Goal: Task Accomplishment & Management: Manage account settings

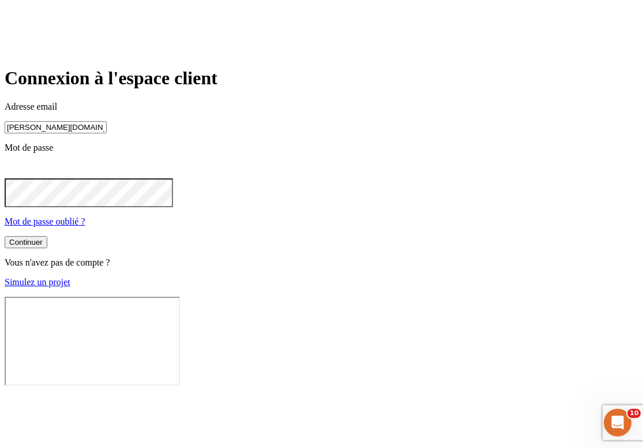
click at [107, 133] on input "[PERSON_NAME][DOMAIN_NAME][EMAIL_ADDRESS][DOMAIN_NAME]" at bounding box center [56, 127] width 102 height 12
type input "[PERSON_NAME][DOMAIN_NAME][EMAIL_ADDRESS][DOMAIN_NAME]"
click at [43, 248] on div "Continuer" at bounding box center [25, 243] width 33 height 9
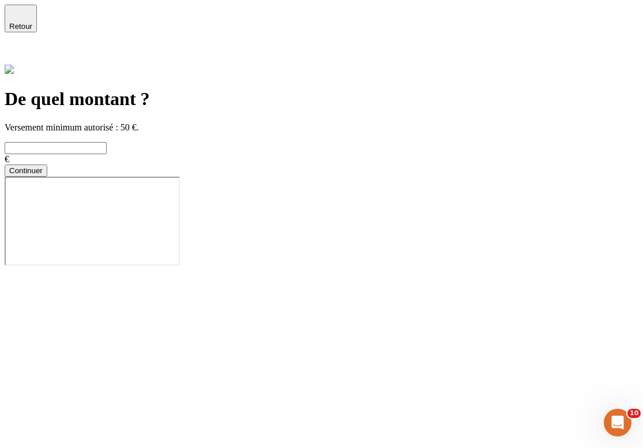
click at [107, 142] on input "text" at bounding box center [56, 148] width 102 height 12
type input "50"
click at [47, 177] on button "Continuer" at bounding box center [26, 170] width 43 height 12
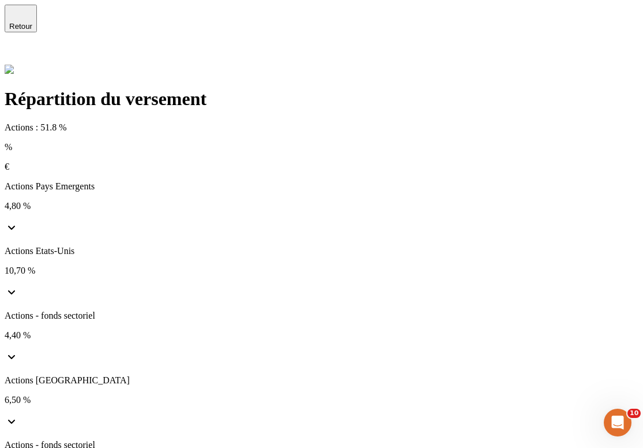
scroll to position [91, 0]
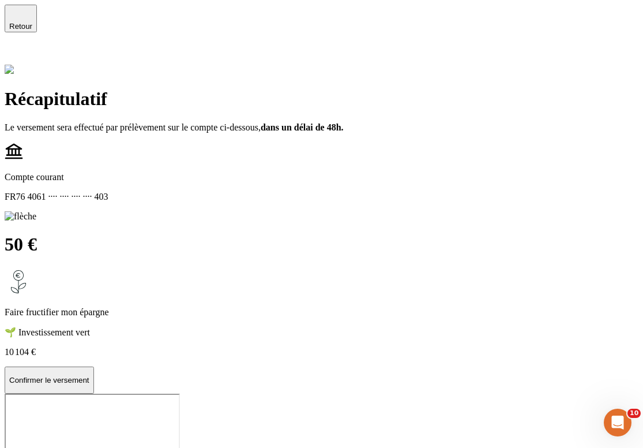
click at [89, 376] on p "Confirmer le versement" at bounding box center [49, 380] width 80 height 9
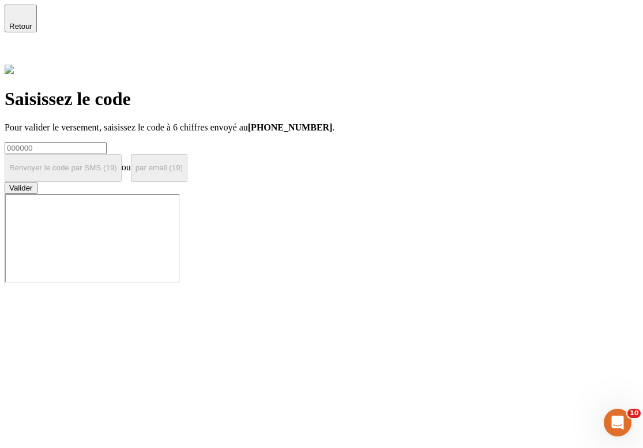
click at [107, 148] on input at bounding box center [56, 148] width 102 height 12
type input "000000"
click at [38, 194] on button "Valider" at bounding box center [21, 188] width 33 height 12
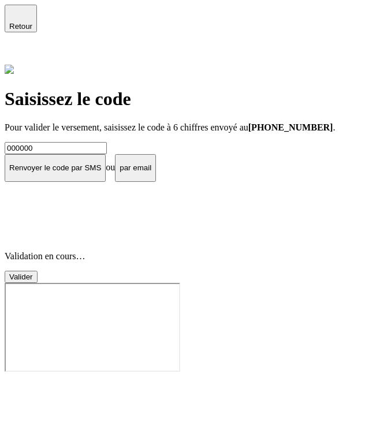
click at [12, 21] on div "Retour" at bounding box center [188, 35] width 366 height 60
click at [23, 17] on icon "button" at bounding box center [21, 13] width 8 height 8
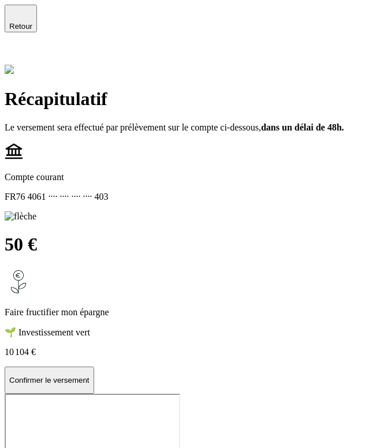
click at [89, 384] on p "Confirmer le versement" at bounding box center [49, 380] width 80 height 9
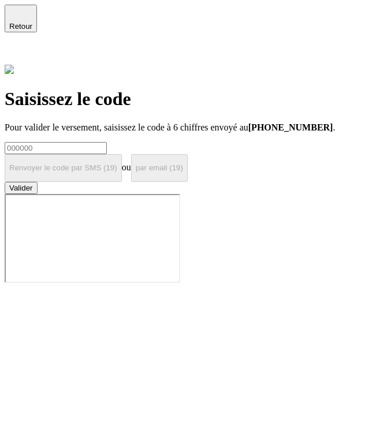
click at [107, 142] on input at bounding box center [56, 148] width 102 height 12
type input "000000"
click at [38, 194] on button "Valider" at bounding box center [21, 188] width 33 height 12
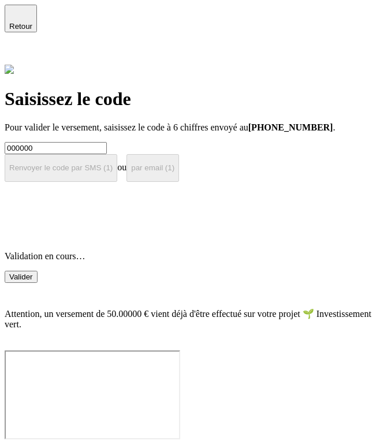
click at [22, 17] on icon "button" at bounding box center [21, 13] width 8 height 8
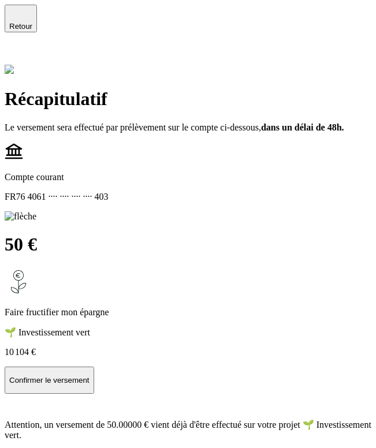
click at [22, 17] on icon "button" at bounding box center [21, 13] width 8 height 8
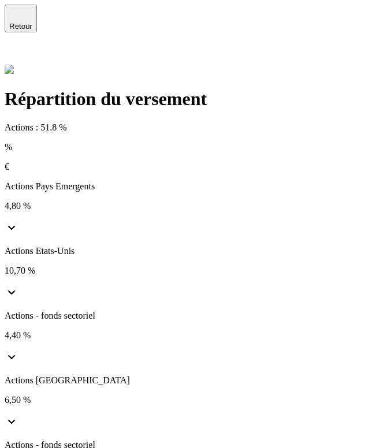
scroll to position [74, 0]
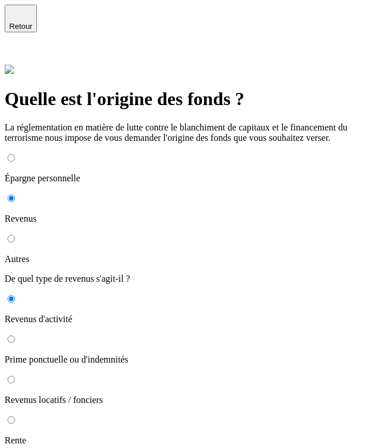
click at [22, 17] on icon "button" at bounding box center [21, 13] width 8 height 8
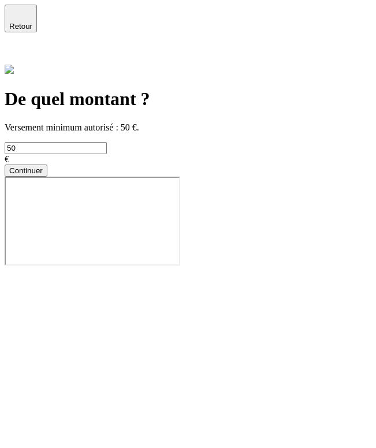
click at [88, 142] on input "50" at bounding box center [56, 148] width 102 height 12
type input "70"
click at [47, 177] on button "Continuer" at bounding box center [26, 170] width 43 height 12
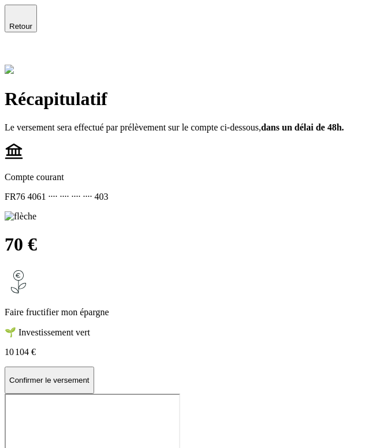
click at [89, 384] on p "Confirmer le versement" at bounding box center [49, 380] width 80 height 9
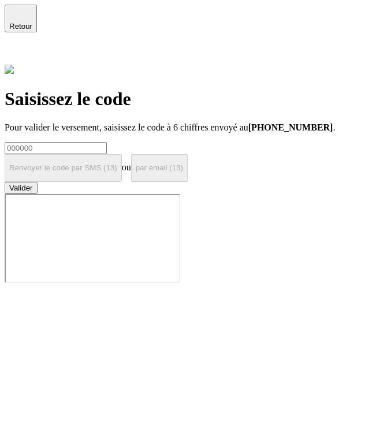
click at [107, 142] on input at bounding box center [56, 148] width 102 height 12
type input "000000"
click at [38, 194] on button "Valider" at bounding box center [21, 188] width 33 height 12
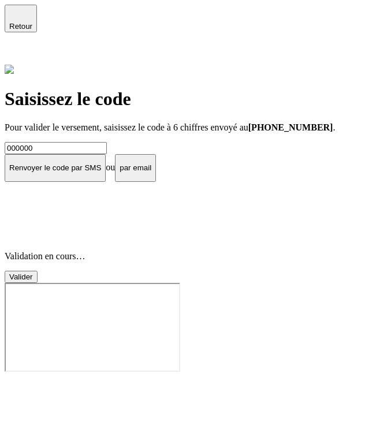
click at [18, 48] on icon at bounding box center [12, 55] width 14 height 14
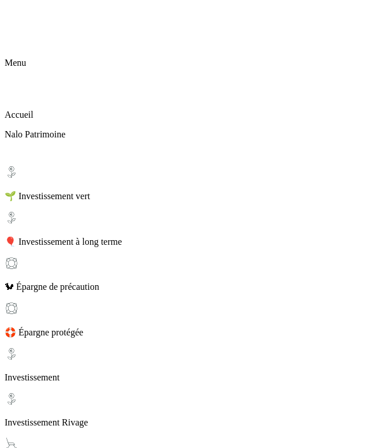
click at [24, 32] on header at bounding box center [188, 31] width 366 height 53
click at [16, 16] on icon at bounding box center [12, 12] width 8 height 8
click at [77, 256] on div "🐿 Épargne de précaution" at bounding box center [188, 274] width 366 height 36
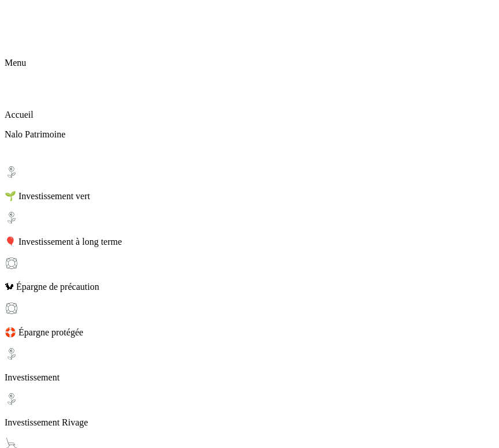
click at [18, 18] on icon at bounding box center [12, 12] width 14 height 14
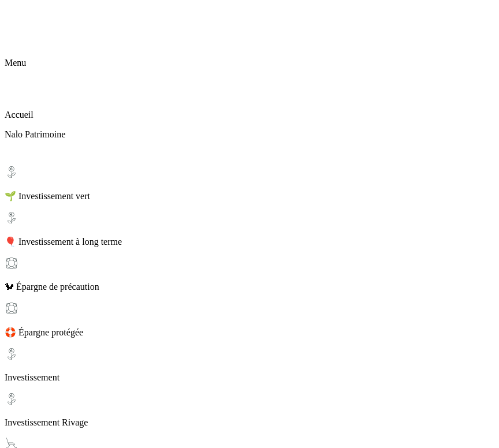
click at [87, 417] on p "Investissement Rivage" at bounding box center [249, 422] width 489 height 10
click at [18, 18] on icon at bounding box center [12, 12] width 14 height 14
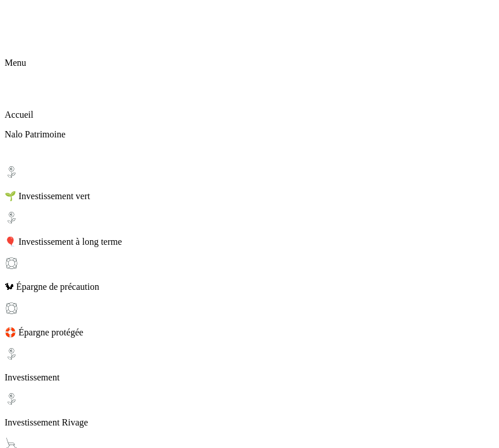
click at [31, 84] on div "Accueil" at bounding box center [249, 102] width 489 height 36
click at [16, 16] on icon at bounding box center [12, 12] width 8 height 8
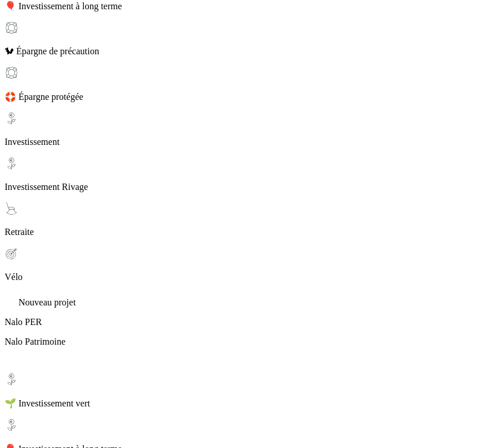
scroll to position [240, 0]
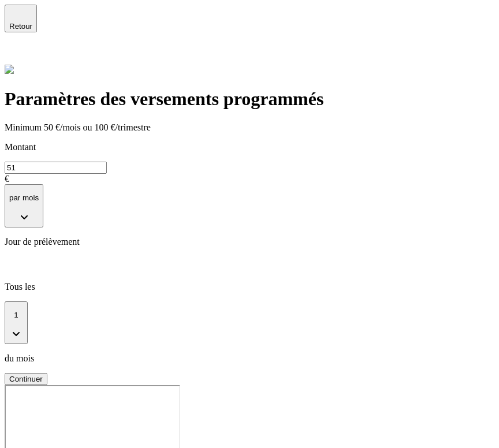
click at [107, 162] on input "51" at bounding box center [56, 168] width 102 height 12
type input "55"
click at [47, 385] on button "Continuer" at bounding box center [26, 379] width 43 height 12
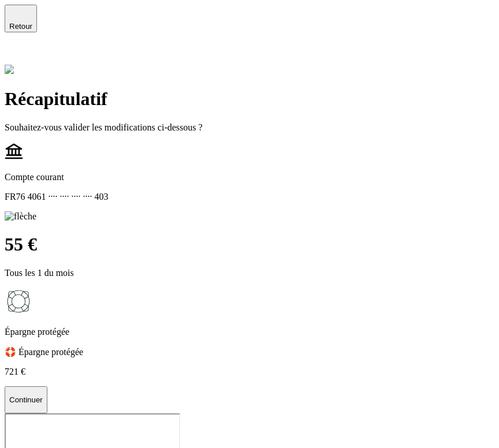
click at [47, 414] on button "Continuer" at bounding box center [26, 400] width 43 height 28
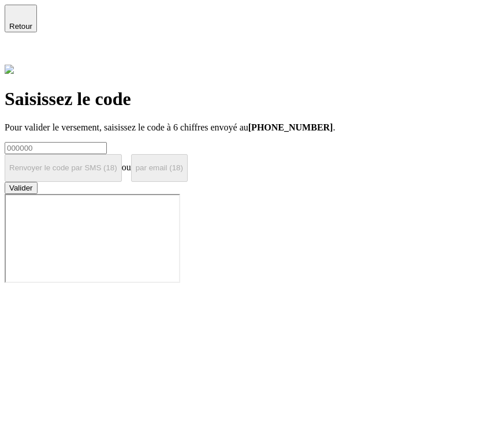
click at [107, 142] on input at bounding box center [56, 148] width 102 height 12
type input "000000"
click at [38, 194] on button "Valider" at bounding box center [21, 188] width 33 height 12
